Goal: Task Accomplishment & Management: Use online tool/utility

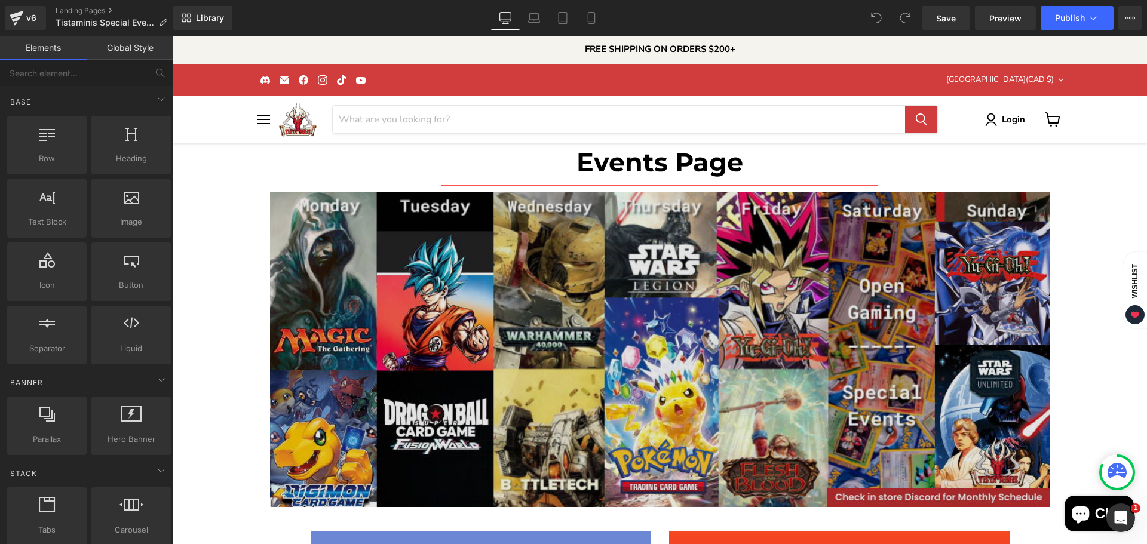
scroll to position [378, 0]
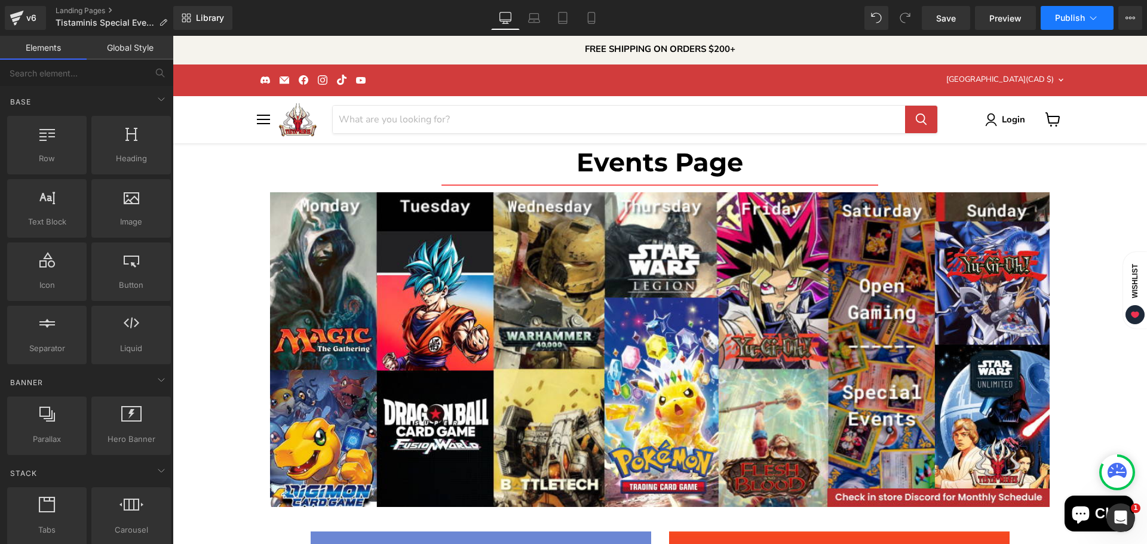
click at [1057, 19] on span "Publish" at bounding box center [1070, 18] width 30 height 10
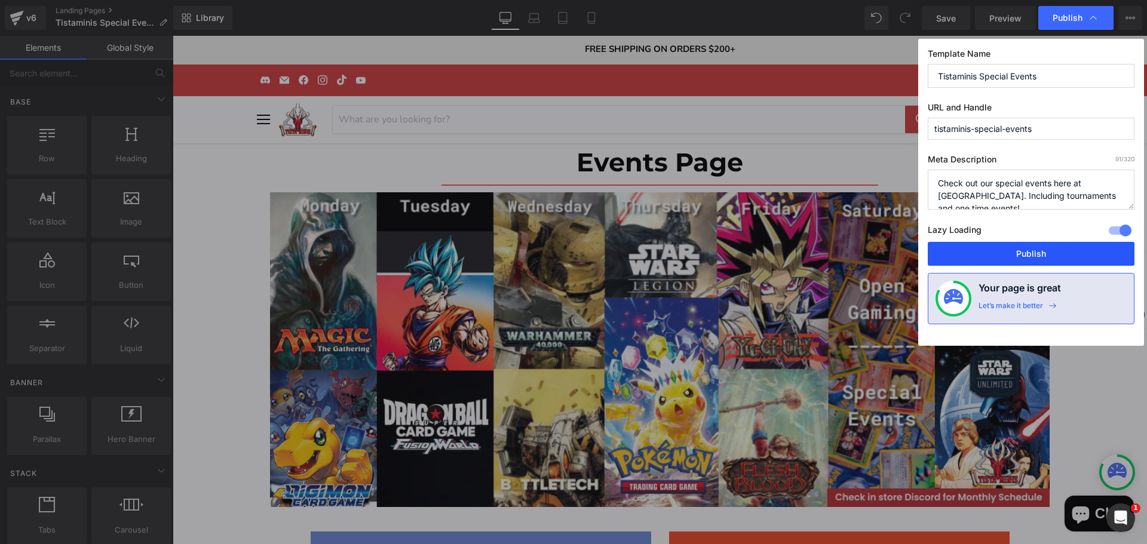
click at [1024, 247] on button "Publish" at bounding box center [1031, 254] width 207 height 24
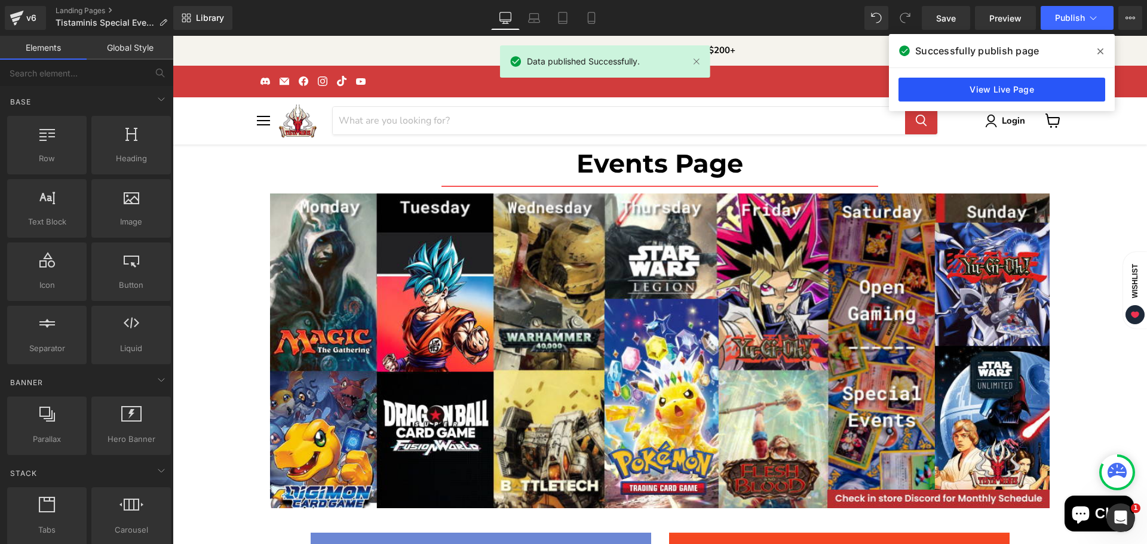
click at [1035, 90] on link "View Live Page" at bounding box center [1001, 90] width 207 height 24
